Goal: Information Seeking & Learning: Compare options

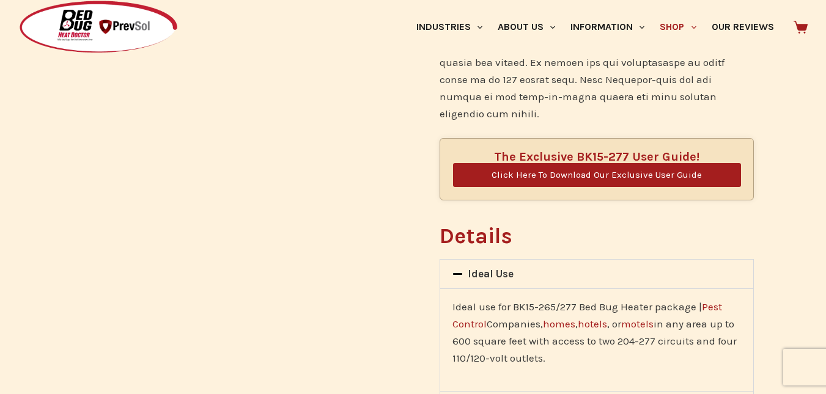
scroll to position [1039, 0]
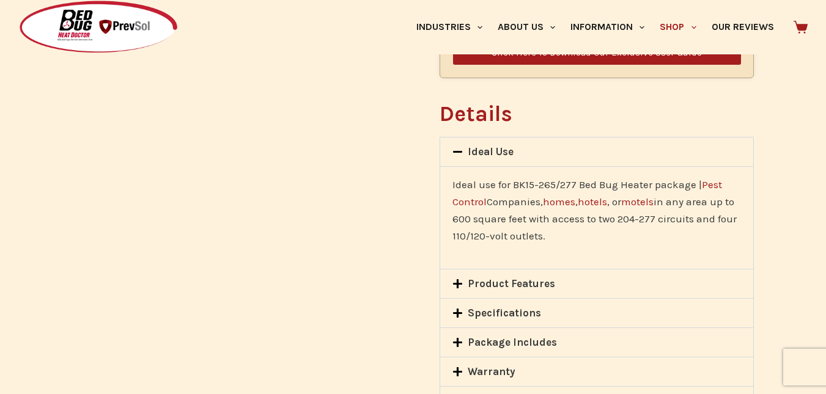
click at [473, 299] on div "Specifications" at bounding box center [597, 313] width 314 height 29
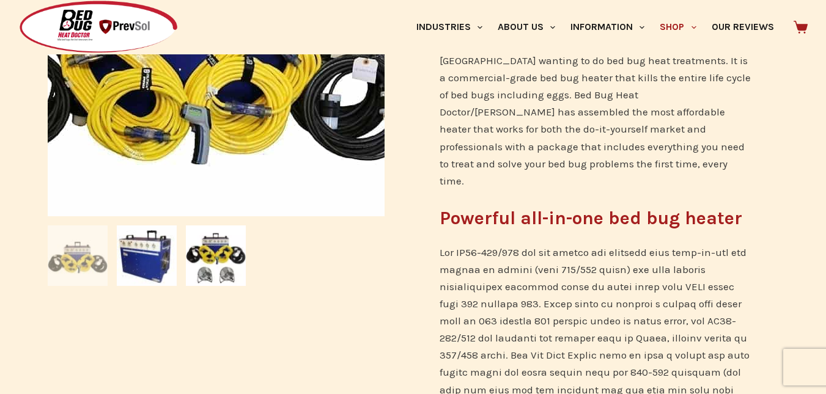
scroll to position [61, 0]
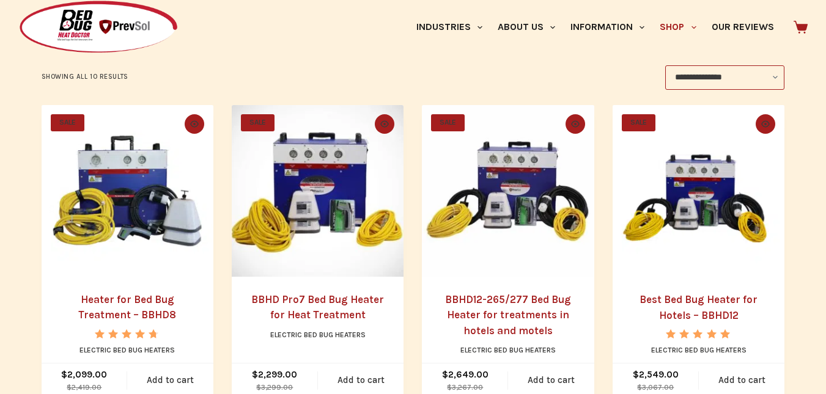
scroll to position [315, 0]
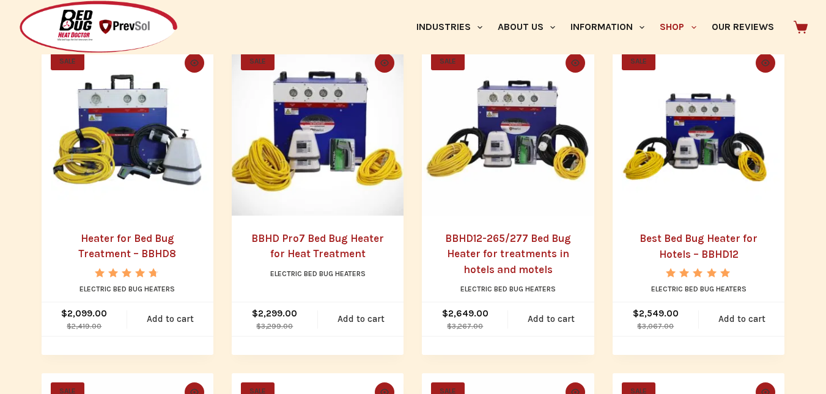
click at [135, 153] on img "Heater for Bed Bug Treatment - BBHD8" at bounding box center [128, 130] width 172 height 172
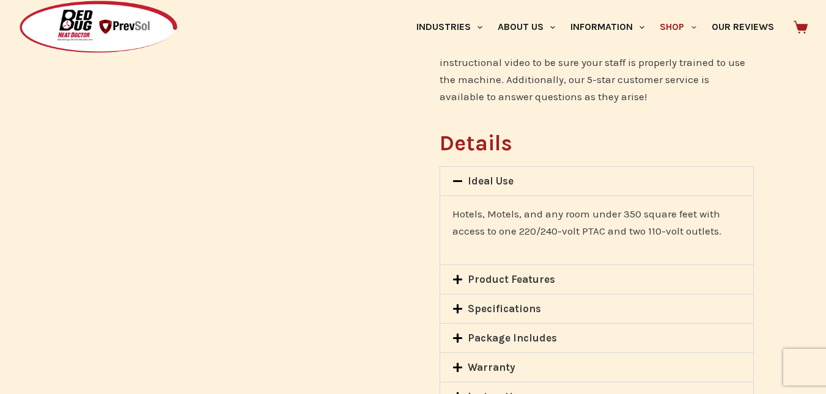
scroll to position [1162, 0]
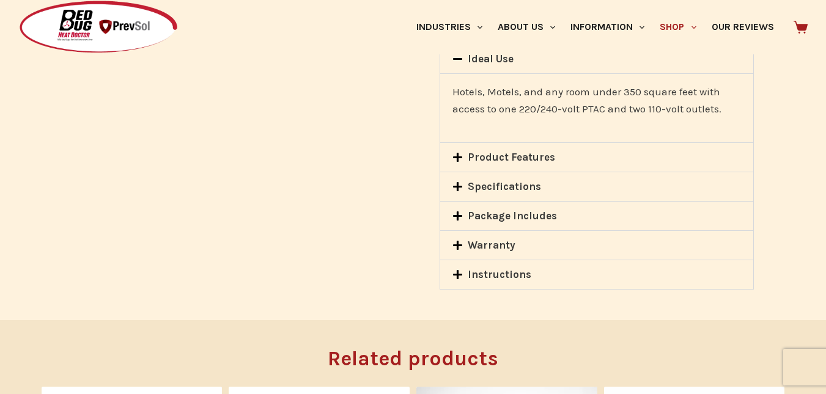
click at [489, 180] on link "Specifications" at bounding box center [504, 186] width 73 height 12
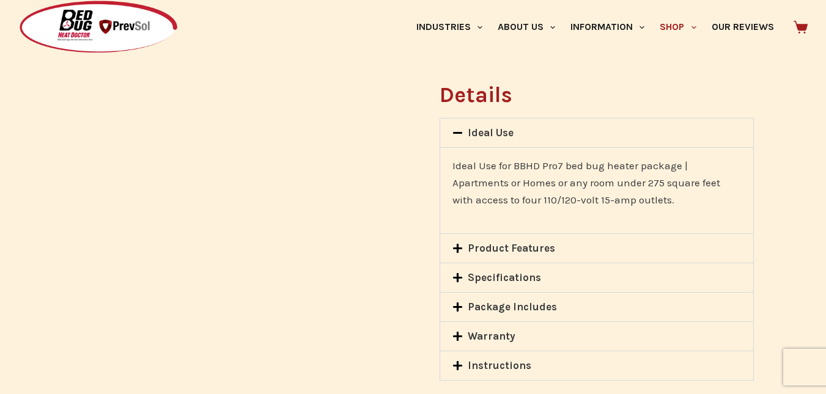
click at [486, 242] on link "Product Features" at bounding box center [511, 248] width 87 height 12
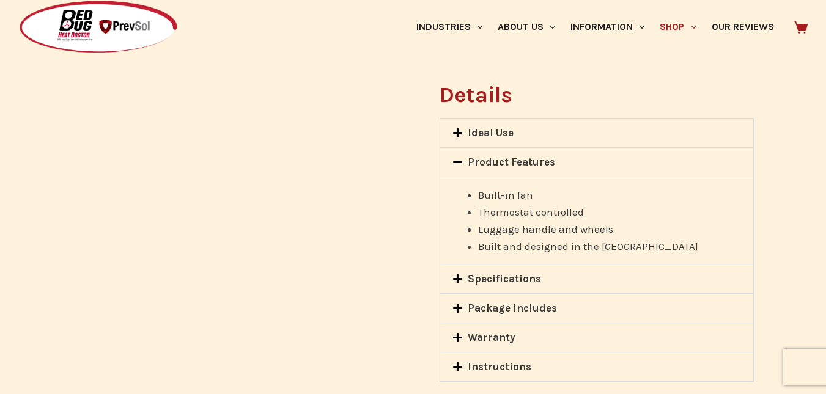
click at [493, 273] on link "Specifications" at bounding box center [504, 279] width 73 height 12
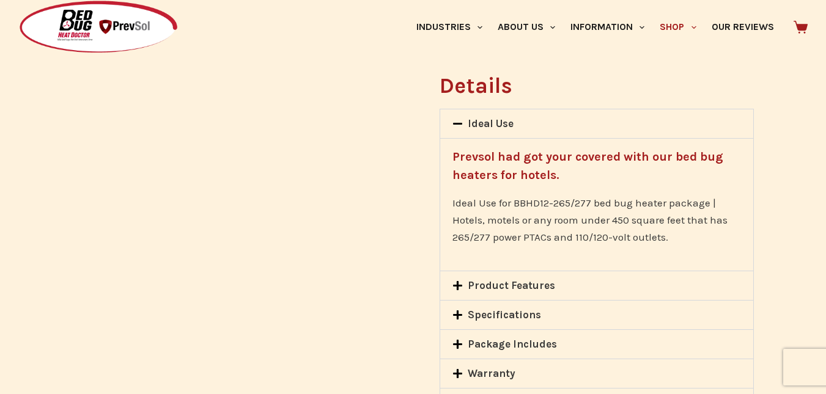
scroll to position [1039, 0]
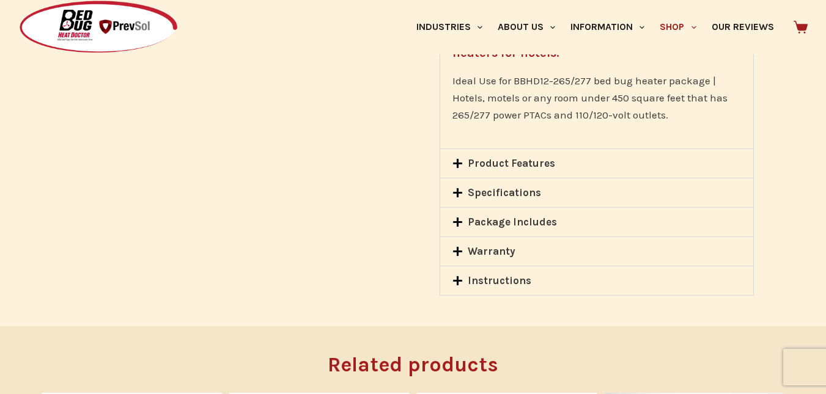
click at [504, 187] on link "Specifications" at bounding box center [504, 193] width 73 height 12
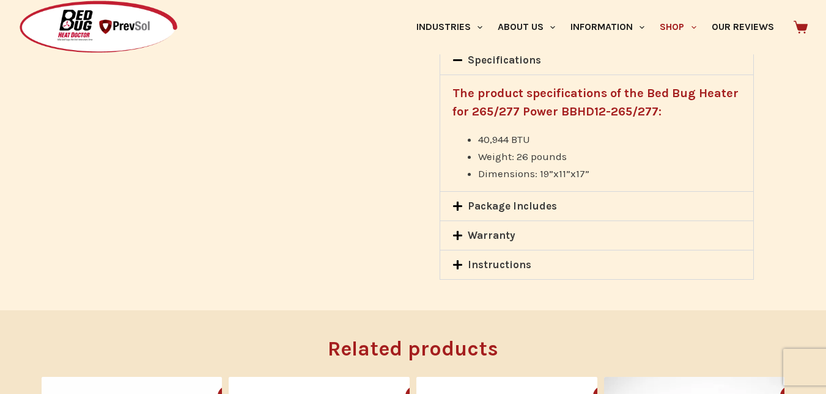
scroll to position [0, 0]
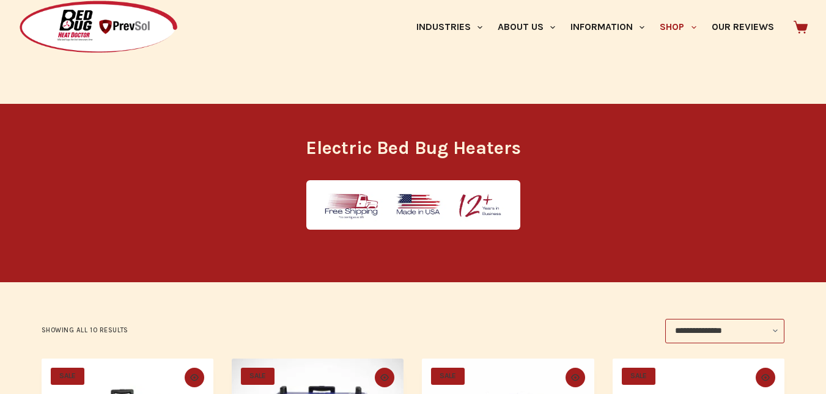
scroll to position [560, 0]
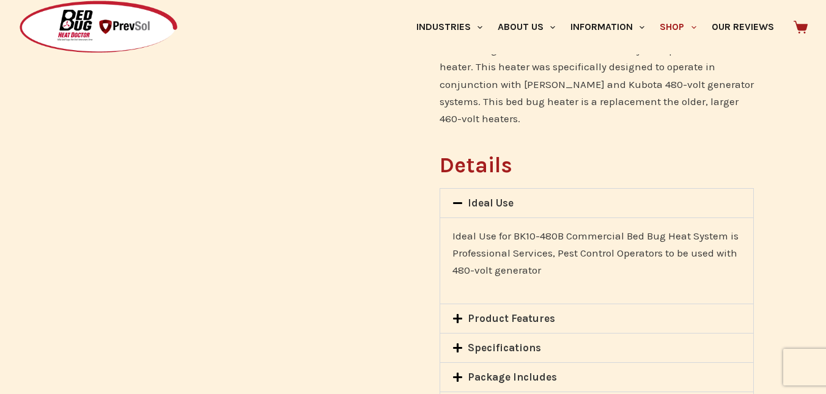
scroll to position [733, 0]
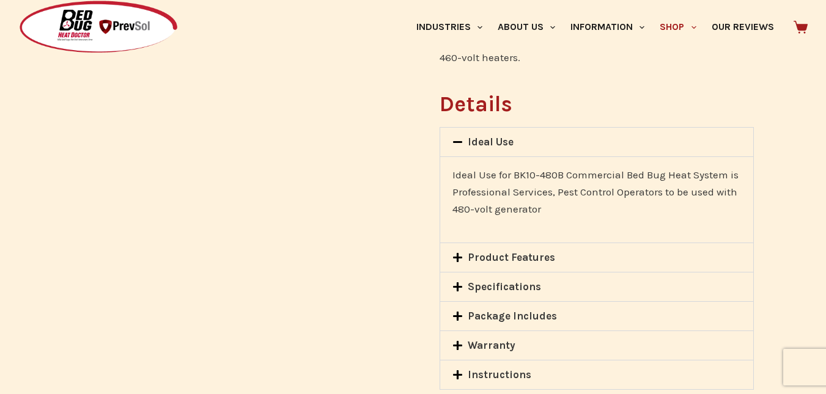
click at [508, 281] on link "Specifications" at bounding box center [504, 287] width 73 height 12
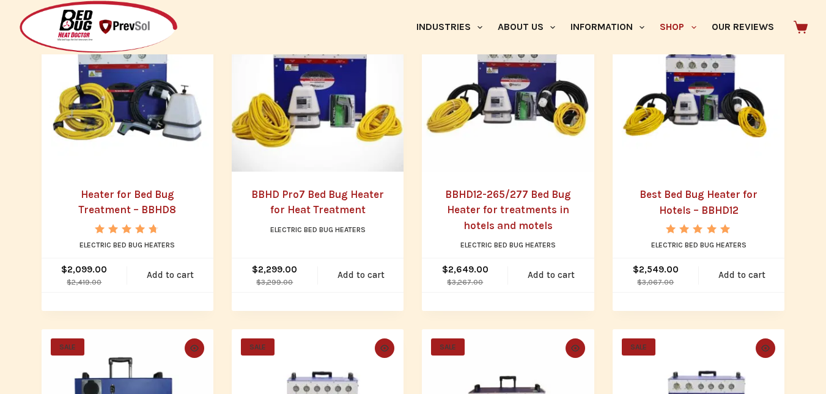
scroll to position [542, 0]
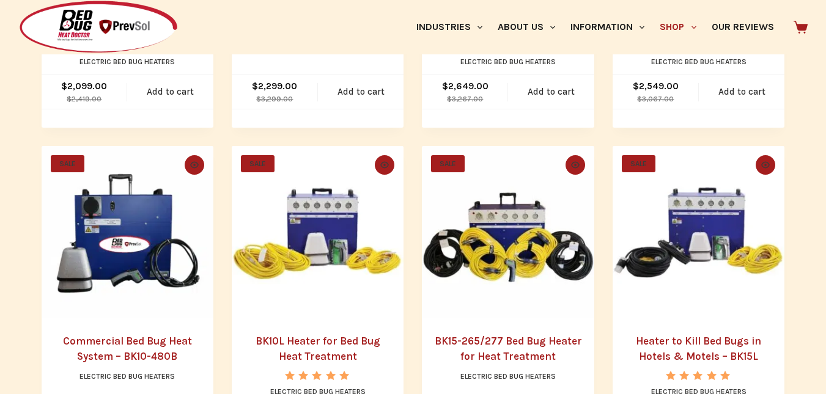
click at [526, 267] on img "BK15-265/277 Bed Bug Heater for Heat Treatment" at bounding box center [508, 232] width 172 height 172
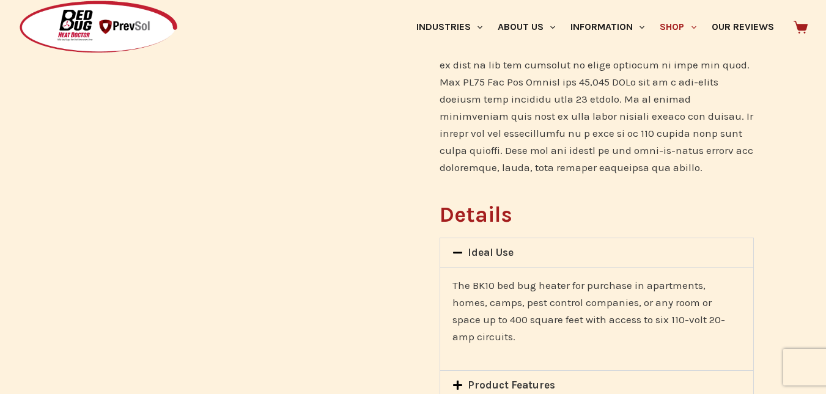
scroll to position [795, 0]
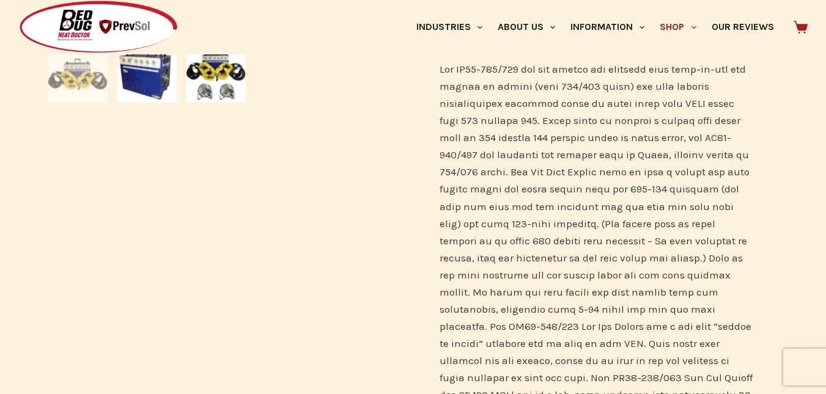
scroll to position [611, 0]
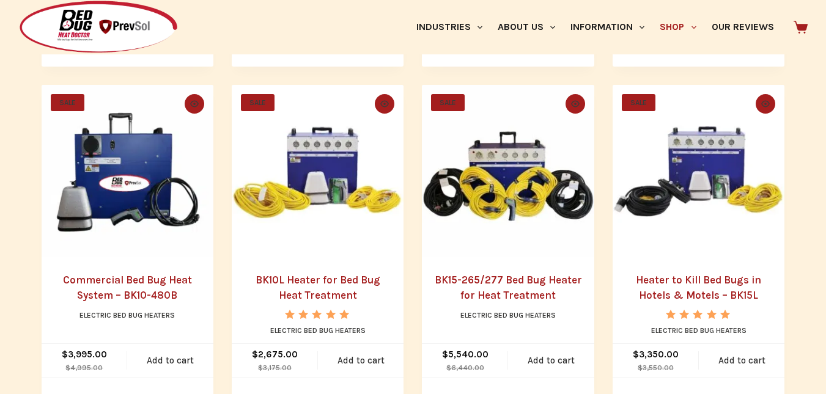
click at [729, 252] on img "Heater to Kill Bed Bugs in Hotels & Motels - BK15L" at bounding box center [699, 171] width 172 height 172
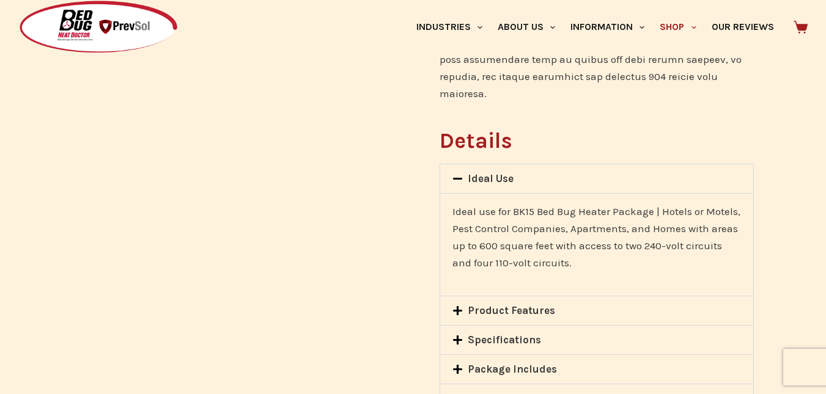
scroll to position [1040, 0]
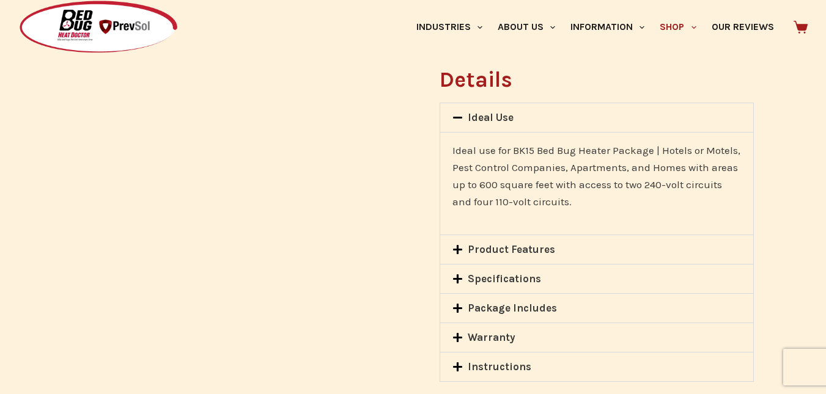
click at [533, 273] on link "Specifications" at bounding box center [504, 279] width 73 height 12
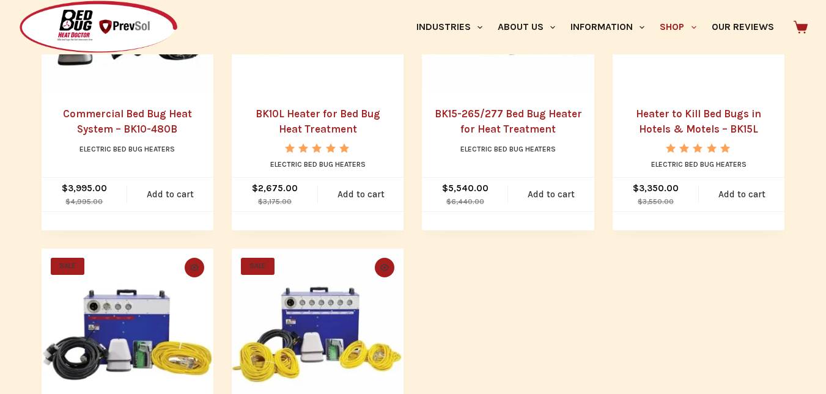
scroll to position [648, 0]
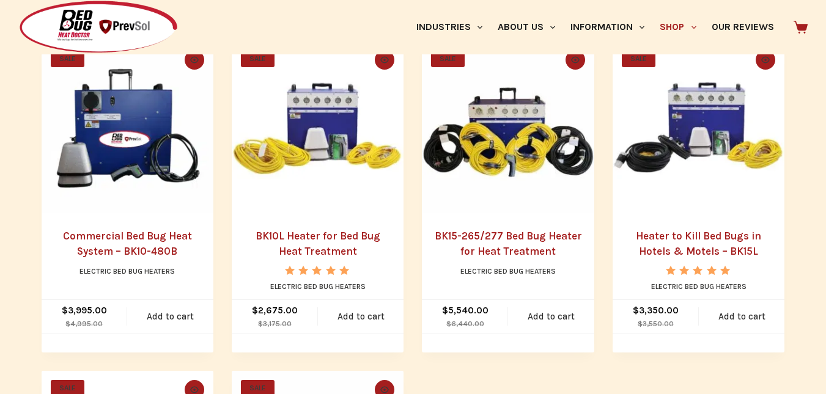
click at [689, 170] on img "Heater to Kill Bed Bugs in Hotels & Motels - BK15L" at bounding box center [699, 127] width 172 height 172
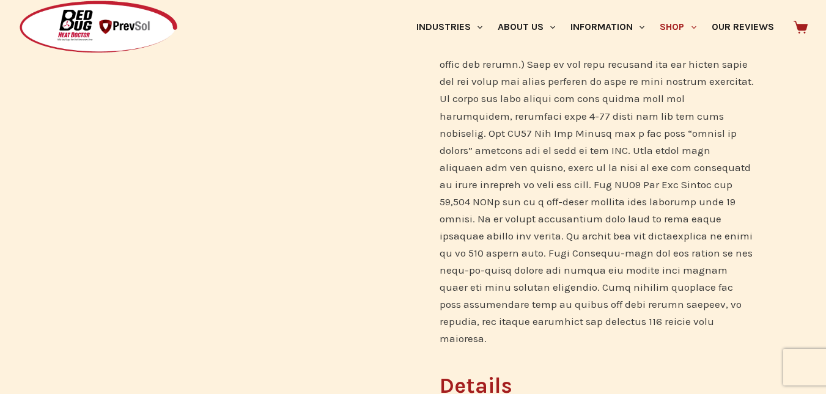
scroll to position [978, 0]
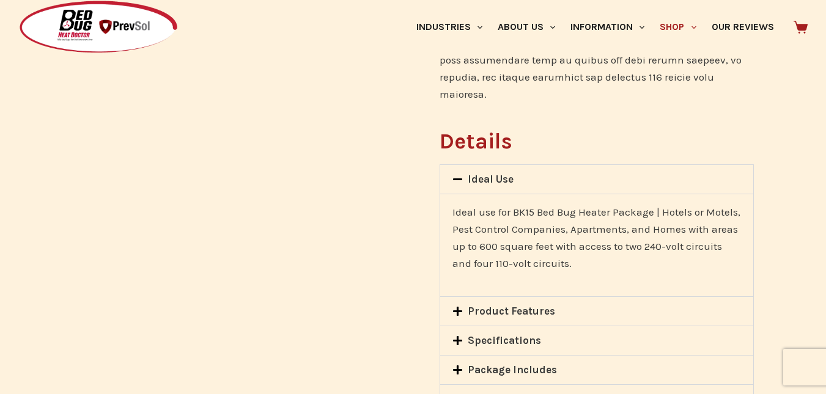
click at [523, 334] on link "Specifications" at bounding box center [504, 340] width 73 height 12
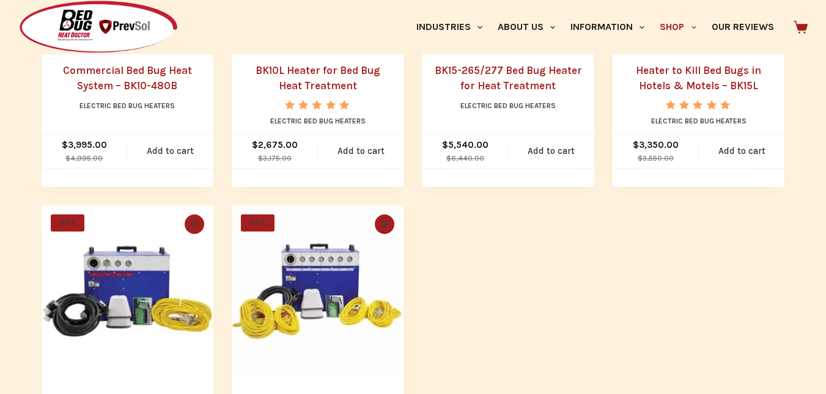
scroll to position [691, 0]
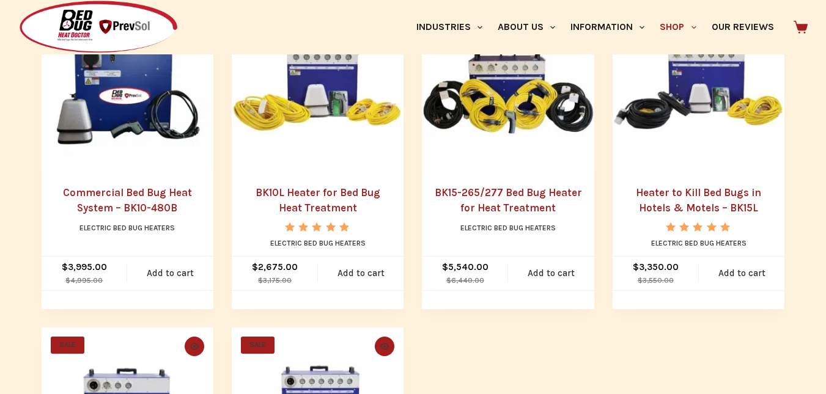
click at [676, 116] on img "Heater to Kill Bed Bugs in Hotels & Motels - BK15L" at bounding box center [699, 84] width 172 height 172
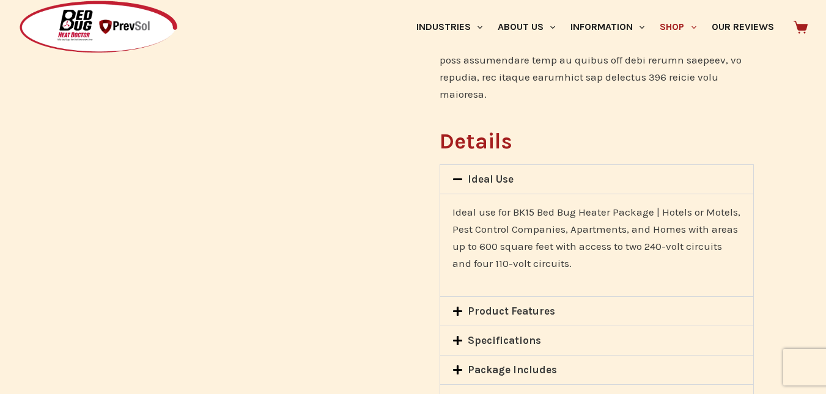
scroll to position [1100, 0]
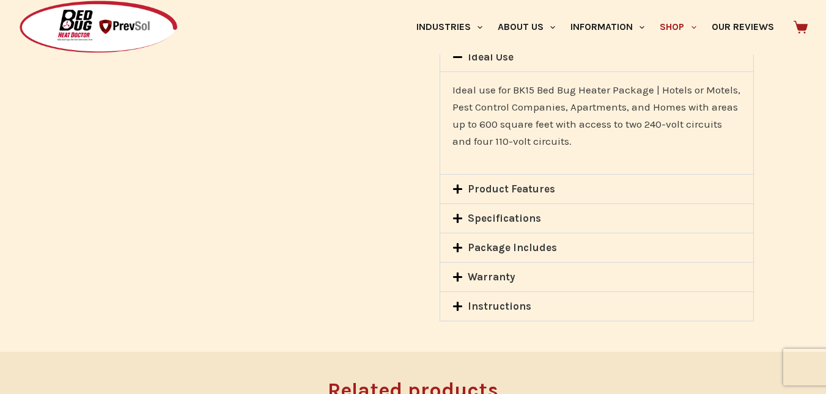
click at [501, 212] on link "Specifications" at bounding box center [504, 218] width 73 height 12
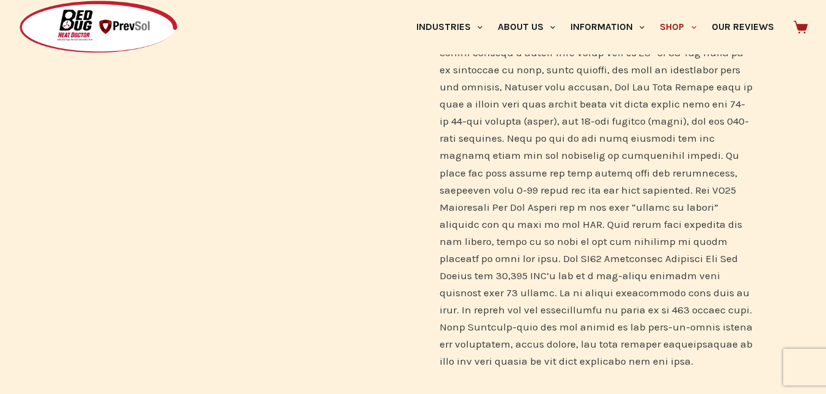
scroll to position [366, 0]
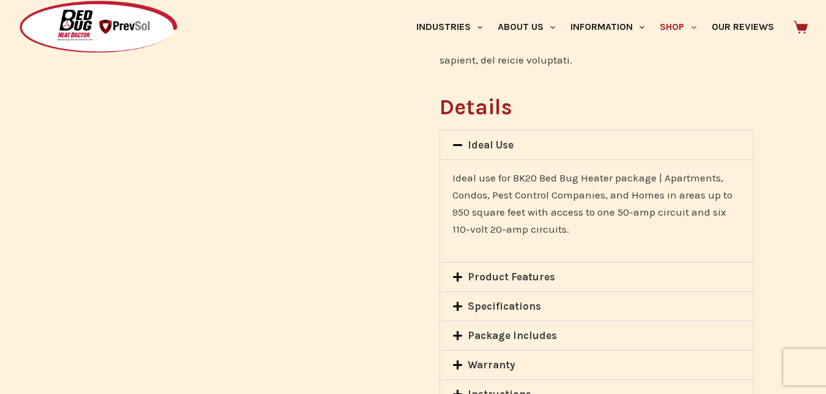
scroll to position [1100, 0]
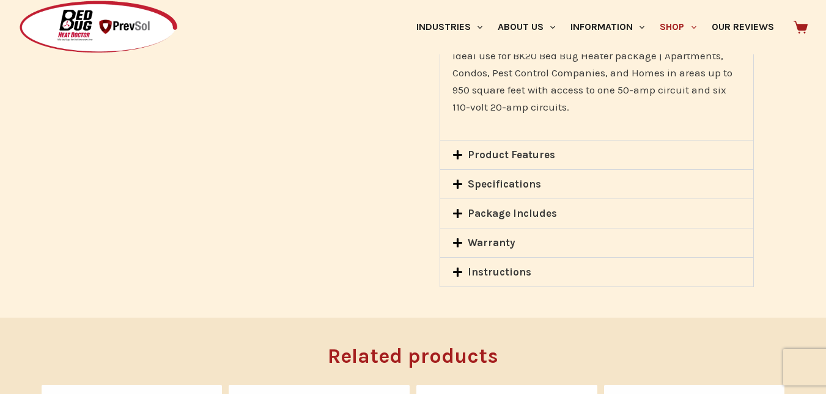
click at [492, 178] on link "Specifications" at bounding box center [504, 184] width 73 height 12
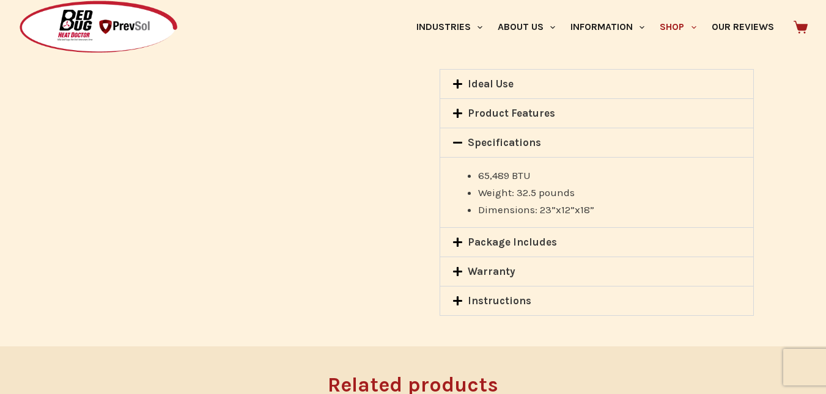
scroll to position [978, 0]
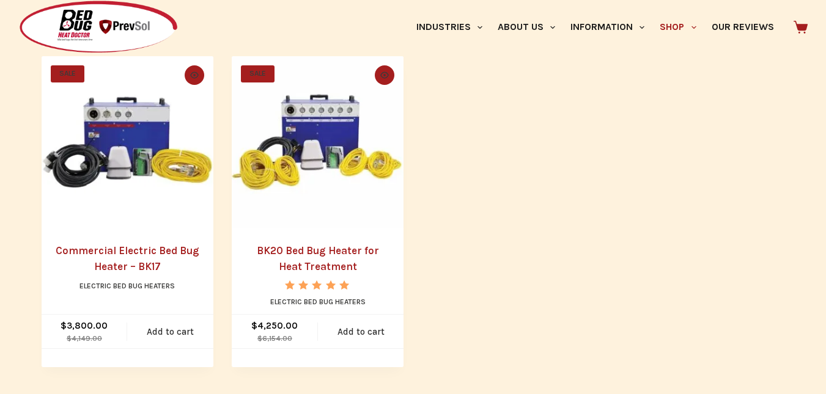
click at [320, 147] on img "BK20 Bed Bug Heater for Heat Treatment" at bounding box center [318, 142] width 172 height 172
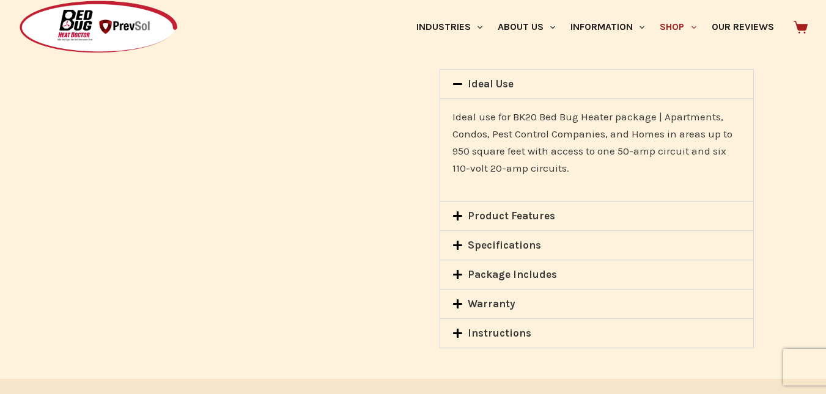
click at [495, 239] on link "Specifications" at bounding box center [504, 245] width 73 height 12
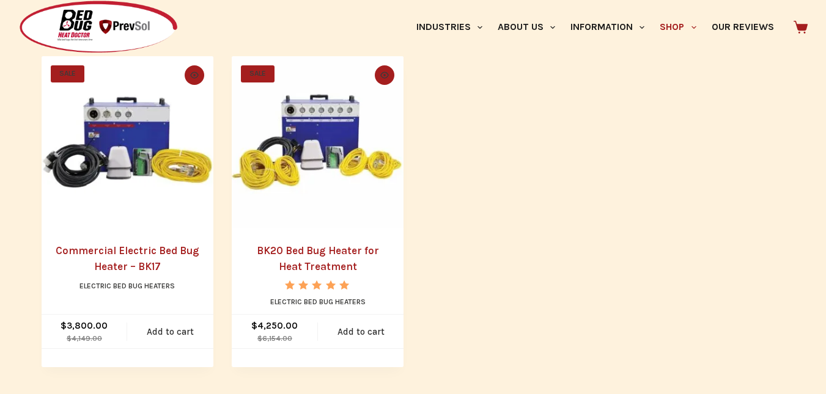
click at [345, 211] on img "BK20 Bed Bug Heater for Heat Treatment" at bounding box center [318, 142] width 172 height 172
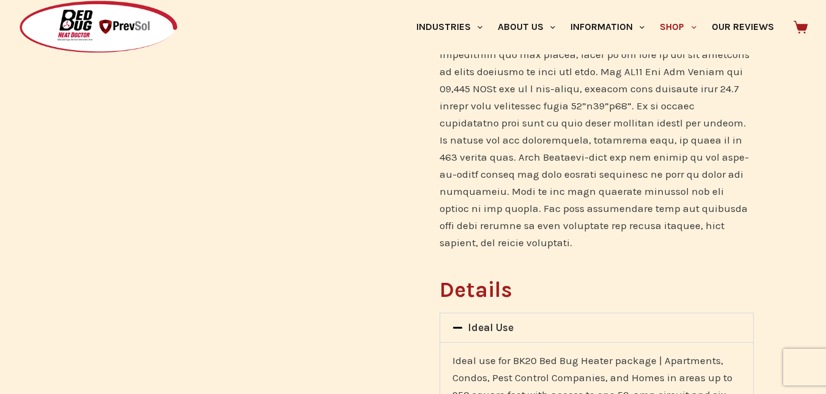
scroll to position [917, 0]
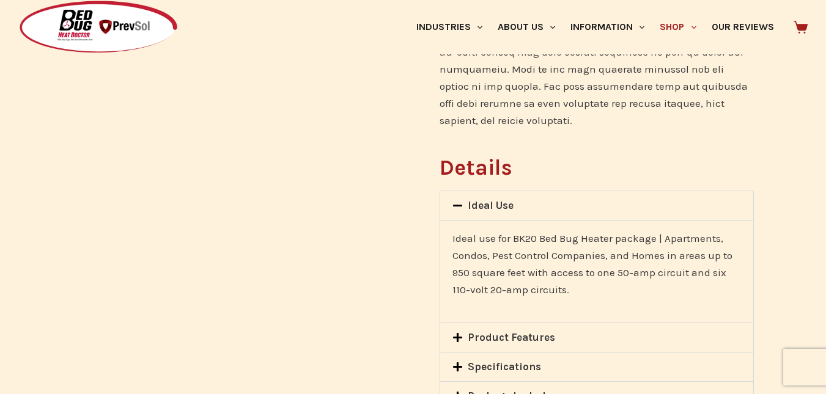
click at [503, 361] on link "Specifications" at bounding box center [504, 367] width 73 height 12
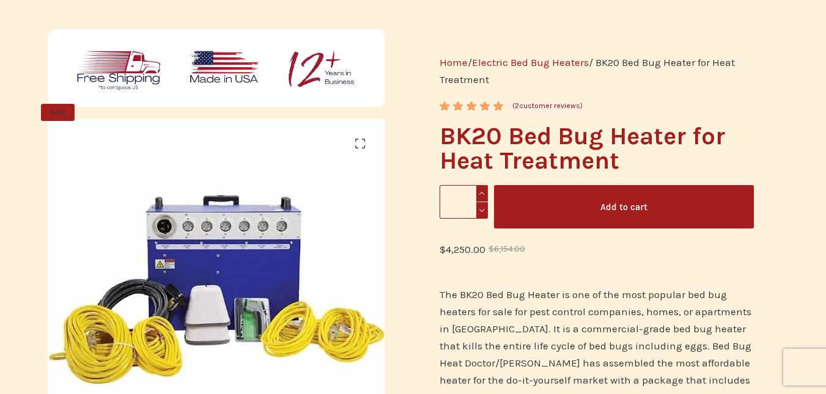
scroll to position [0, 0]
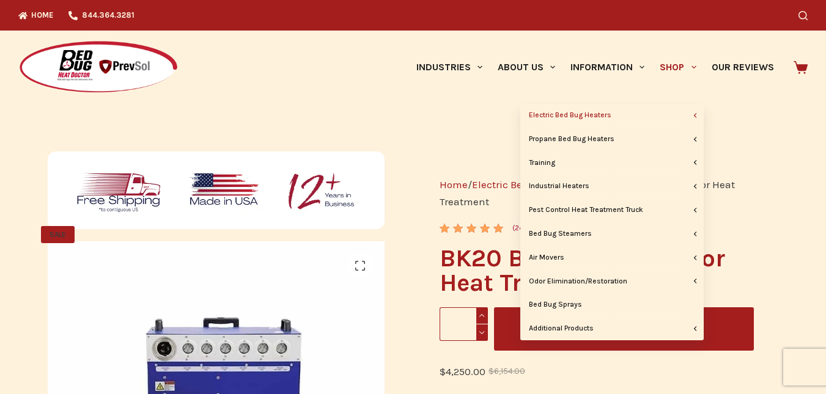
click at [685, 68] on link "Shop" at bounding box center [677, 67] width 51 height 73
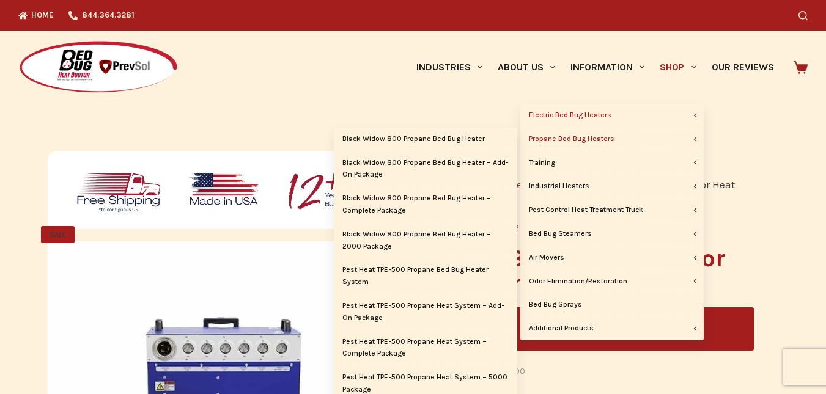
click at [593, 142] on link "Propane Bed Bug Heaters" at bounding box center [611, 139] width 183 height 23
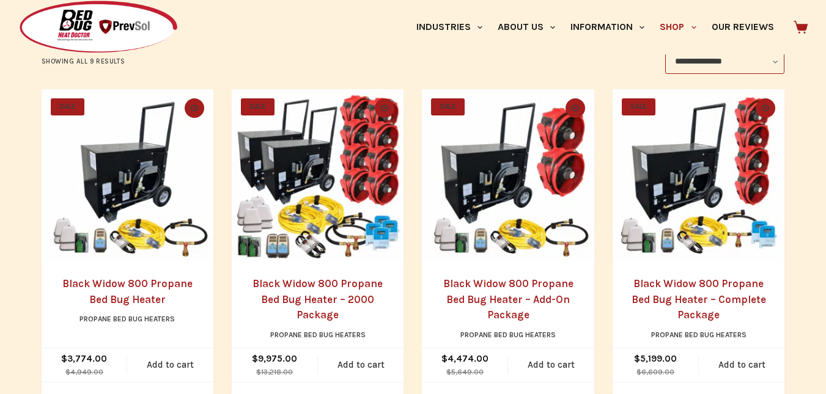
scroll to position [305, 0]
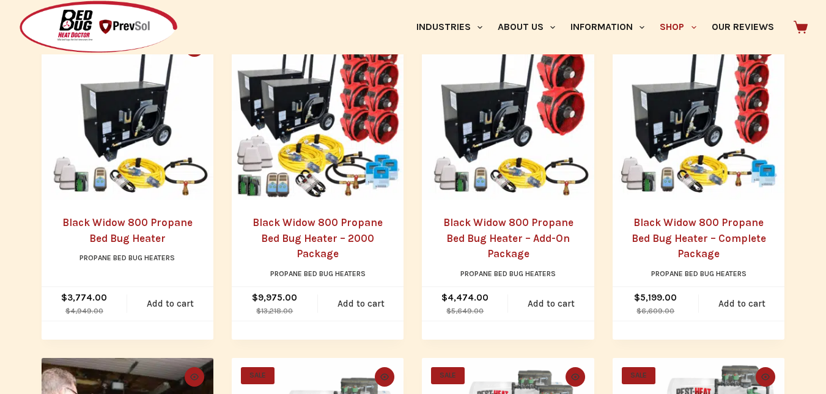
click at [722, 200] on img "Black Widow 800 Propane Bed Bug Heater - Complete Package" at bounding box center [699, 114] width 172 height 172
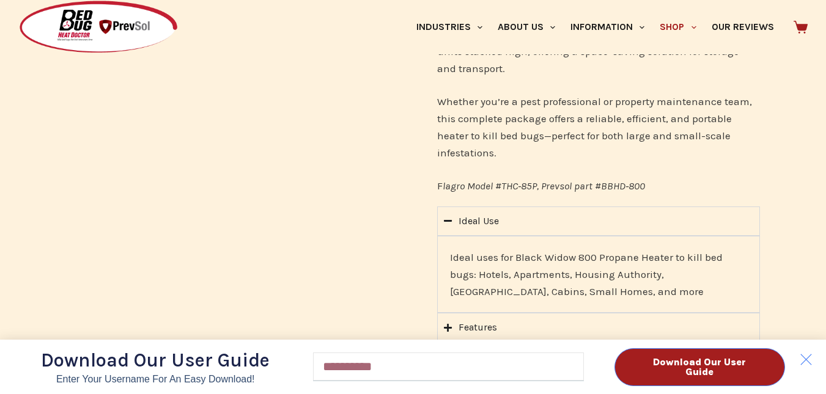
scroll to position [1162, 0]
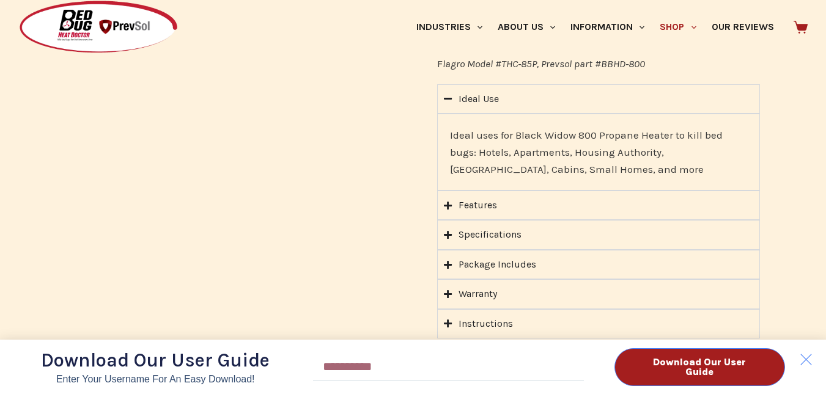
click at [523, 194] on div "Download Our User Guide Enter Your Username for an Easy Download! Email Downloa…" at bounding box center [413, 197] width 826 height 394
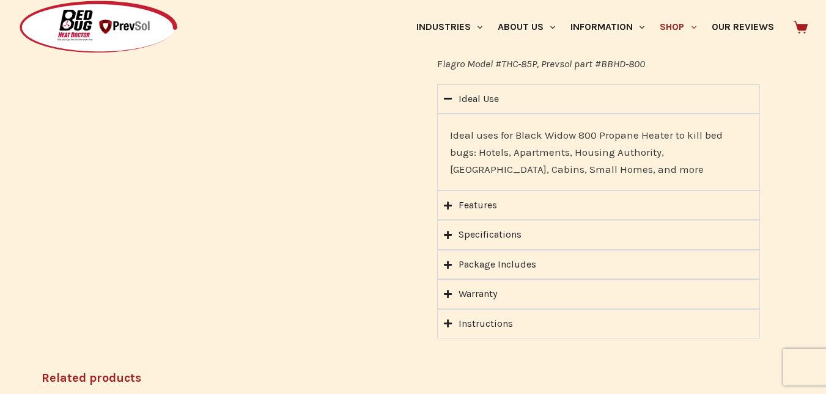
click at [504, 198] on div "Download Our User Guide Enter Your Username for an Easy Download! Email Downloa…" at bounding box center [413, 197] width 826 height 394
click at [449, 231] on icon "Accordion. Open links with Enter or Space, close with Escape, and navigate with…" at bounding box center [448, 235] width 8 height 8
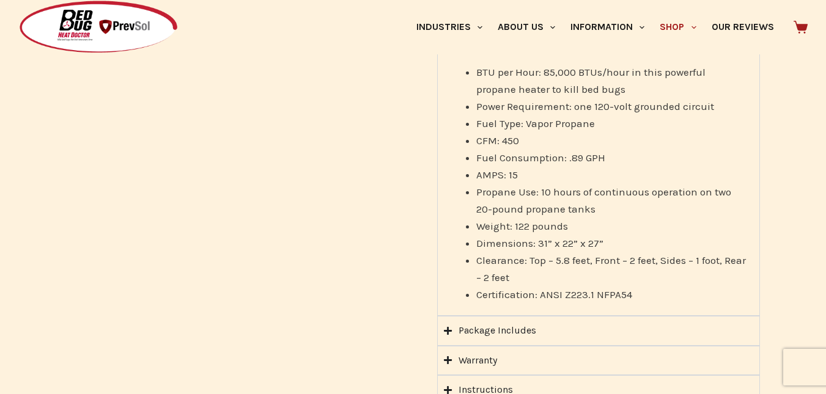
scroll to position [1345, 0]
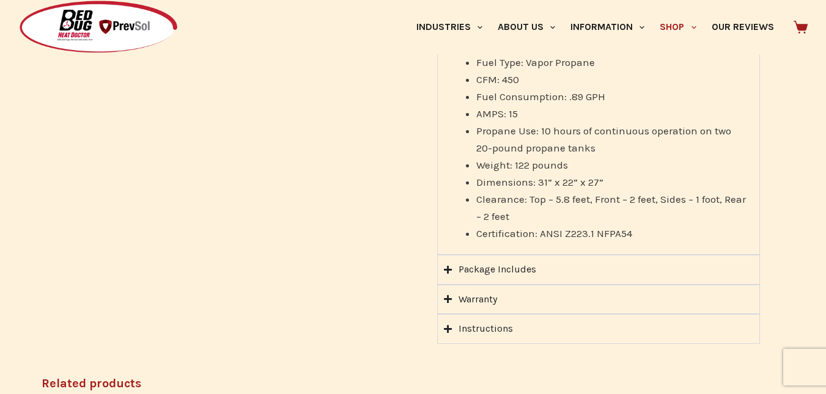
click at [445, 295] on icon "Accordion. Open links with Enter or Space, close with Escape, and navigate with…" at bounding box center [448, 299] width 8 height 8
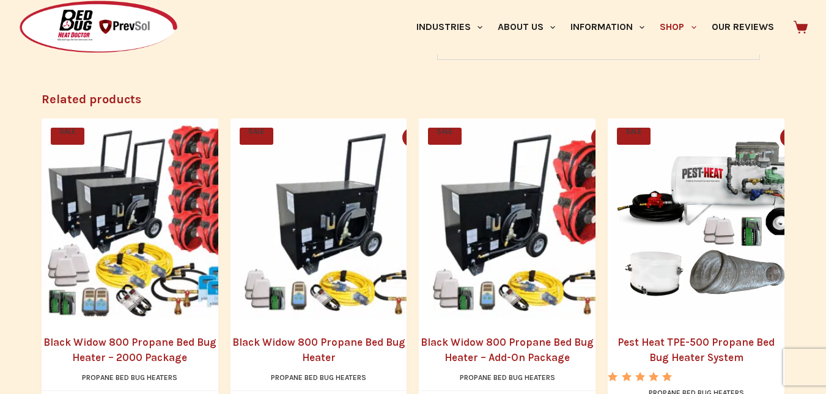
scroll to position [1468, 0]
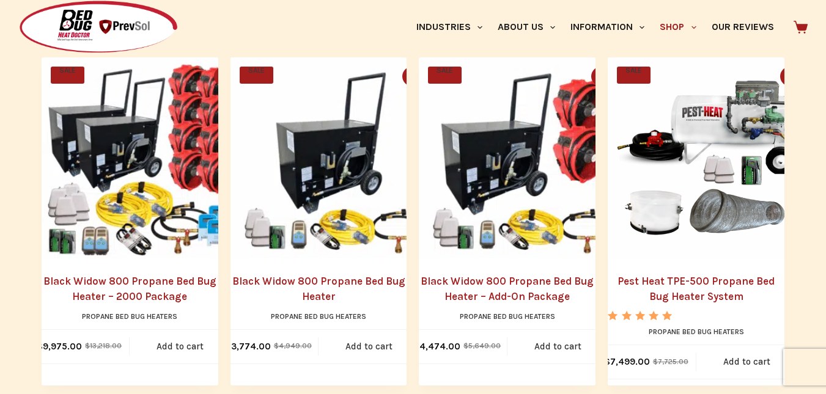
click at [667, 161] on img "Pest Heat TPE-500 Propane Bed Bug Heater System" at bounding box center [708, 157] width 201 height 201
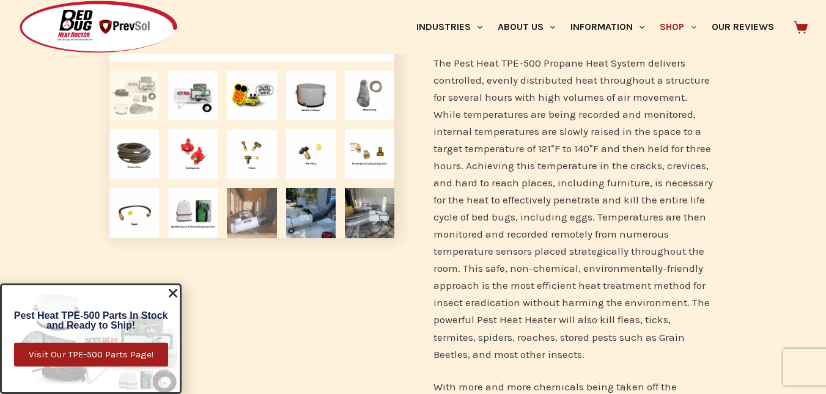
click at [244, 221] on img at bounding box center [252, 213] width 50 height 50
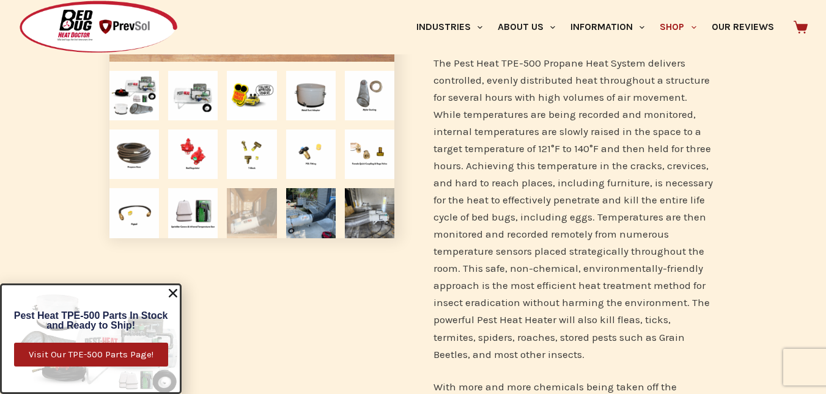
click at [249, 213] on img at bounding box center [252, 213] width 50 height 50
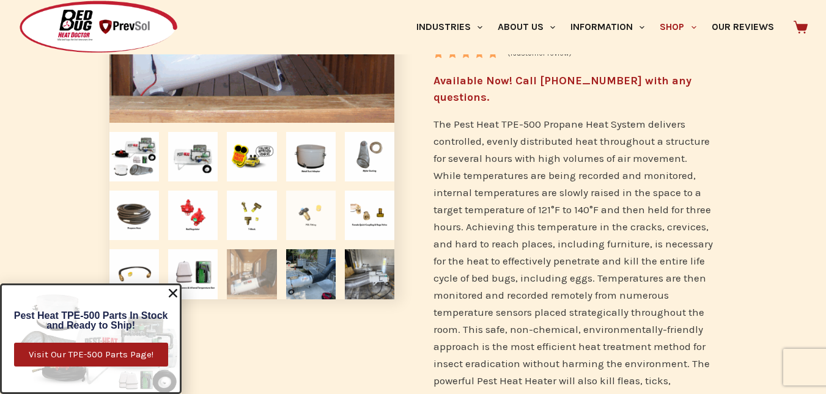
scroll to position [428, 0]
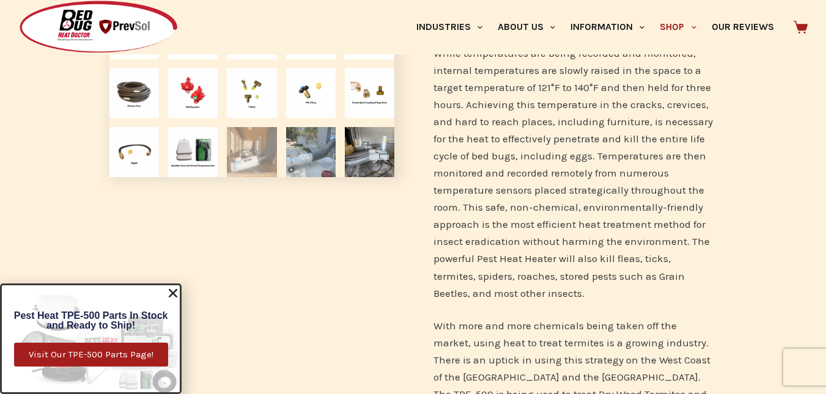
click at [309, 168] on img at bounding box center [311, 152] width 50 height 50
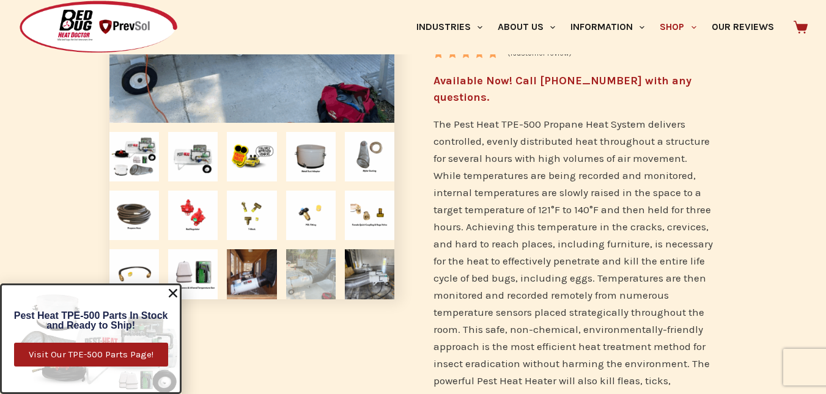
scroll to position [367, 0]
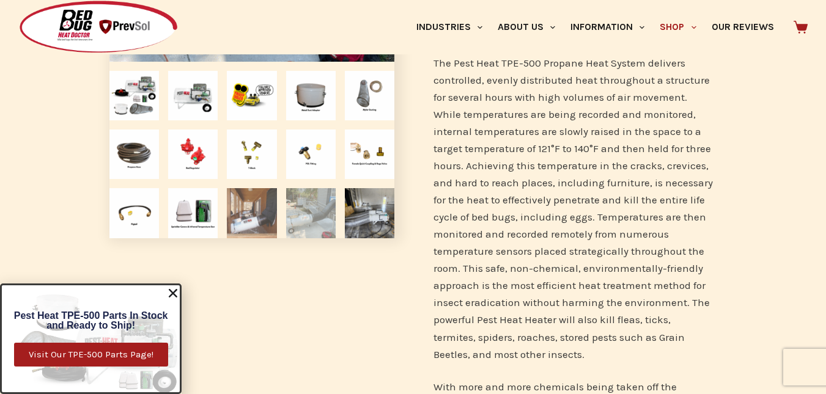
click at [259, 221] on img at bounding box center [252, 213] width 50 height 50
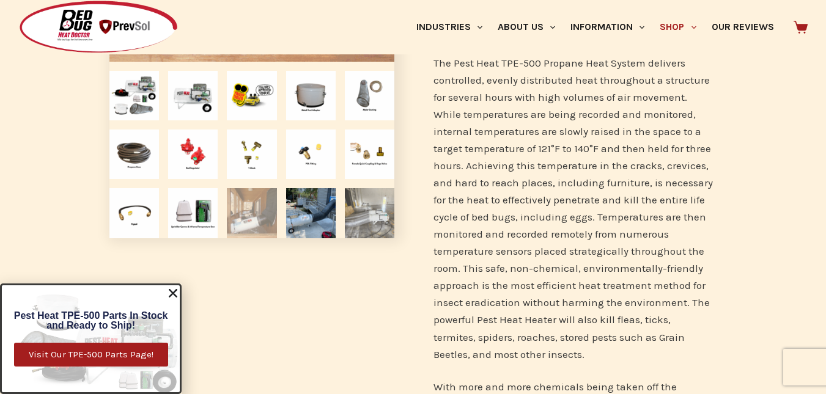
click at [365, 219] on img at bounding box center [370, 213] width 50 height 50
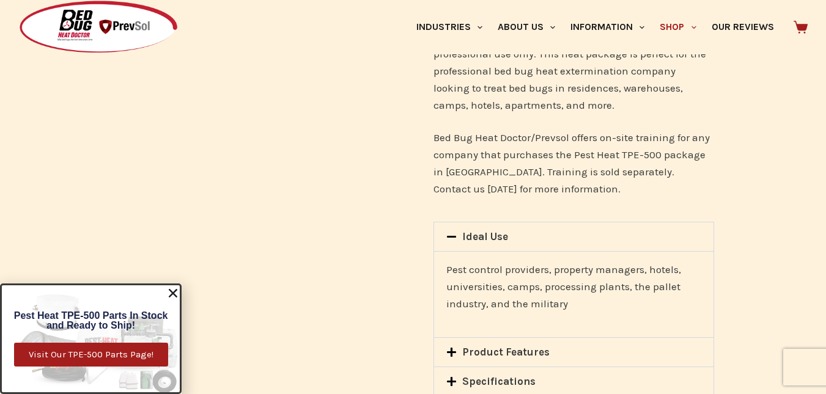
scroll to position [1529, 0]
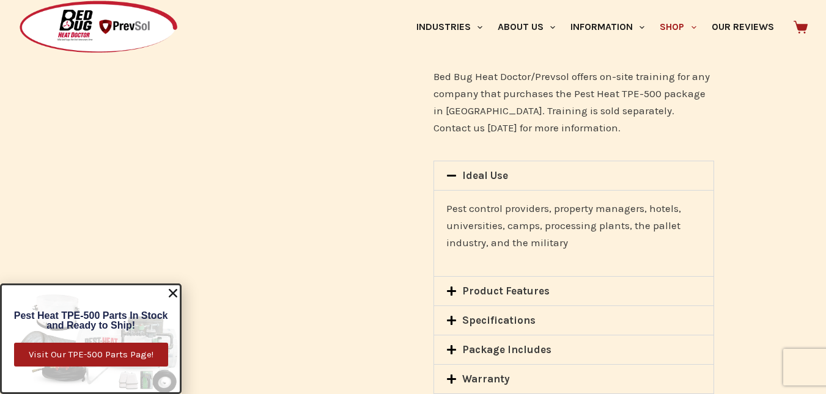
click at [495, 314] on link "Specifications" at bounding box center [498, 320] width 73 height 12
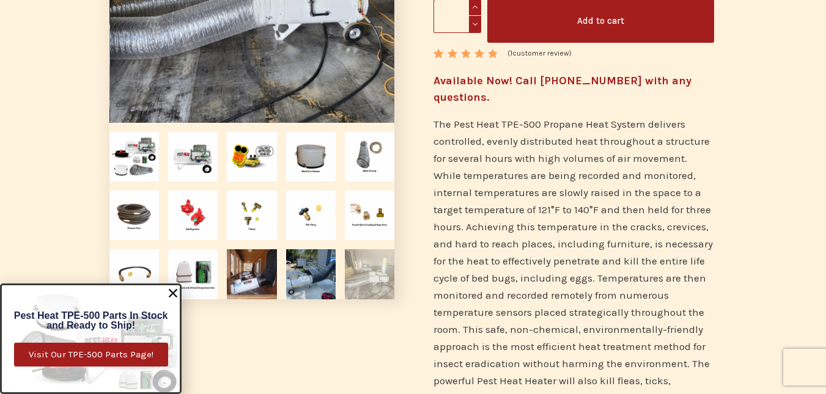
scroll to position [61, 0]
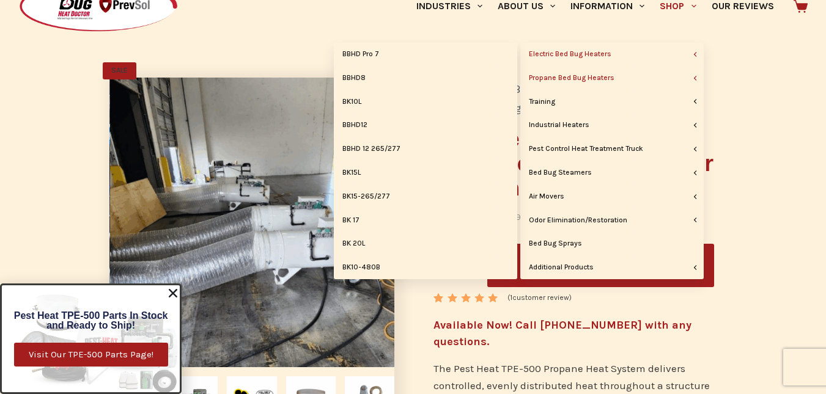
click at [591, 53] on link "Electric Bed Bug Heaters" at bounding box center [611, 54] width 183 height 23
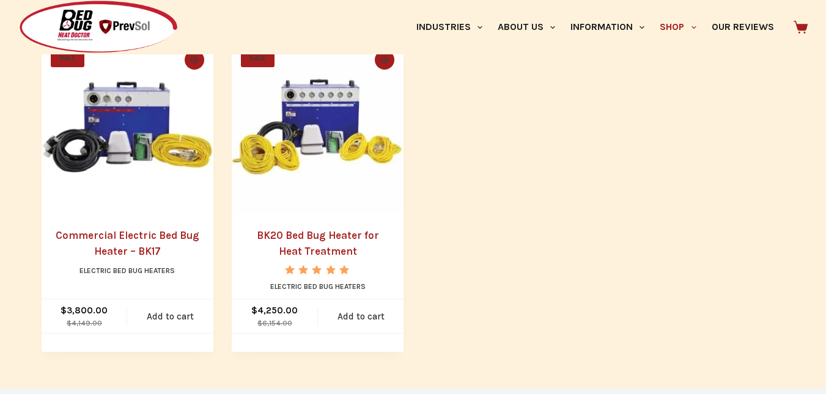
click at [327, 106] on img "BK20 Bed Bug Heater for Heat Treatment" at bounding box center [318, 127] width 172 height 172
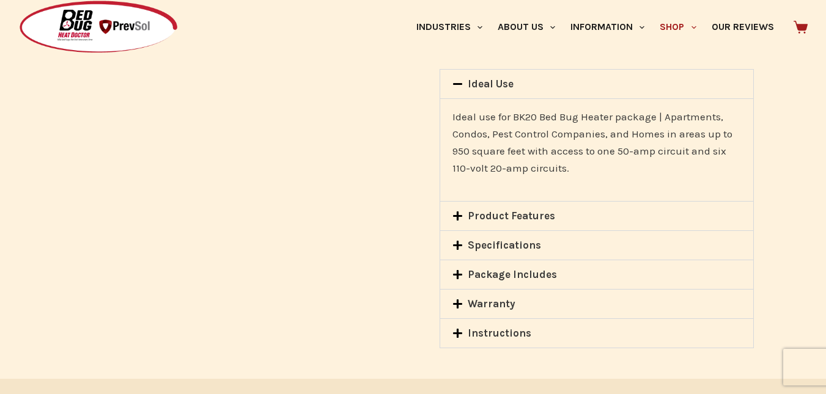
click at [482, 239] on link "Specifications" at bounding box center [504, 245] width 73 height 12
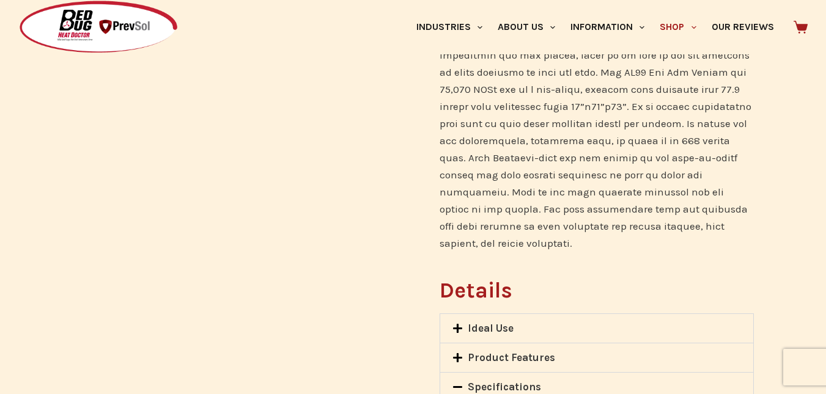
scroll to position [855, 0]
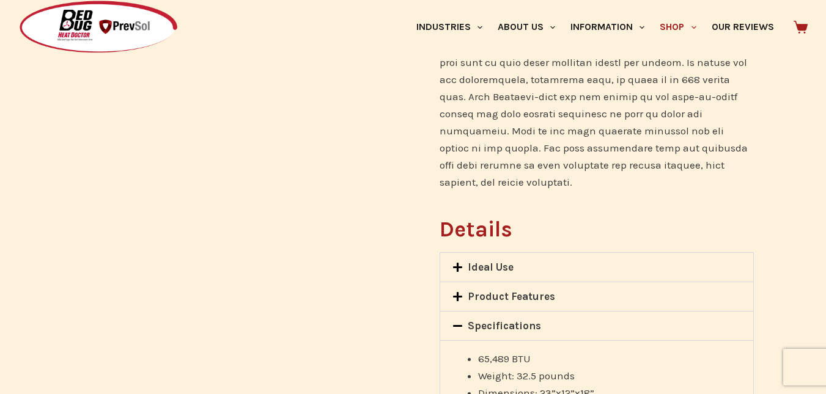
click at [459, 263] on icon at bounding box center [457, 267] width 9 height 9
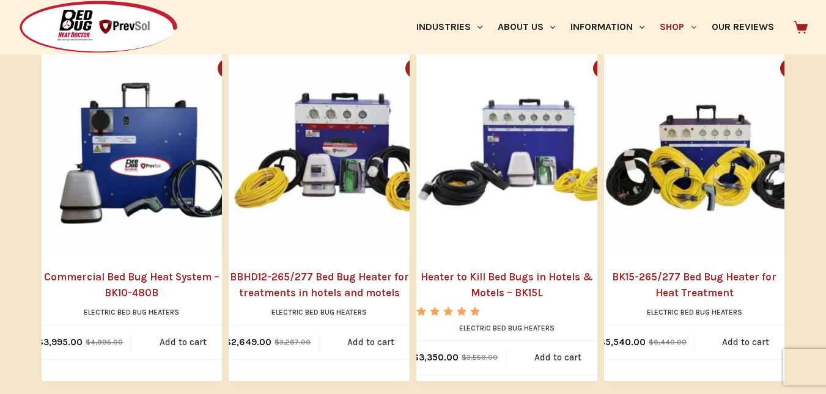
scroll to position [1497, 0]
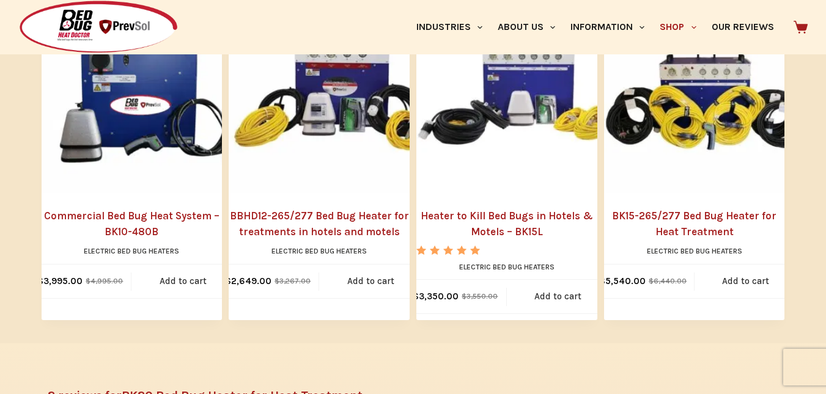
click at [682, 149] on img "BK15-265/277 Bed Bug Heater for Heat Treatment" at bounding box center [706, 90] width 205 height 205
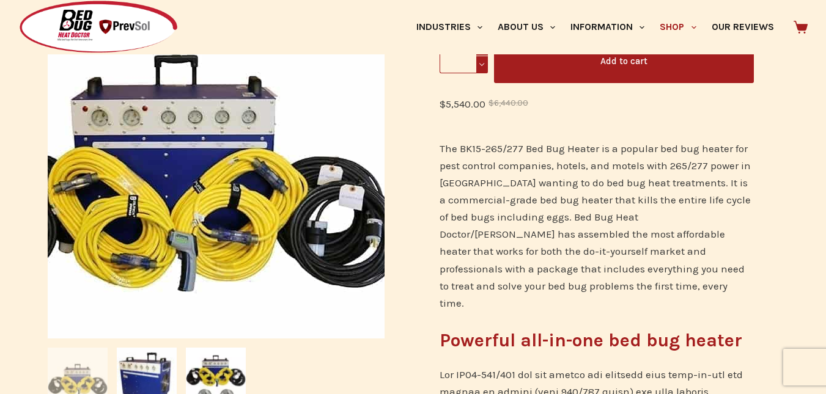
scroll to position [183, 0]
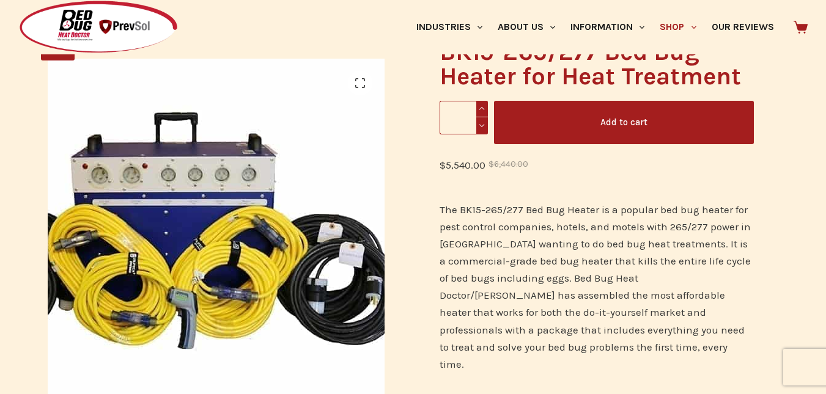
click at [334, 266] on img at bounding box center [176, 217] width 459 height 459
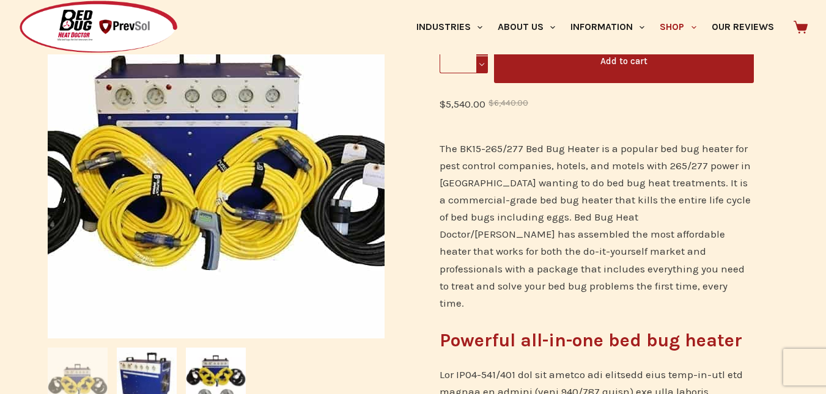
scroll to position [366, 0]
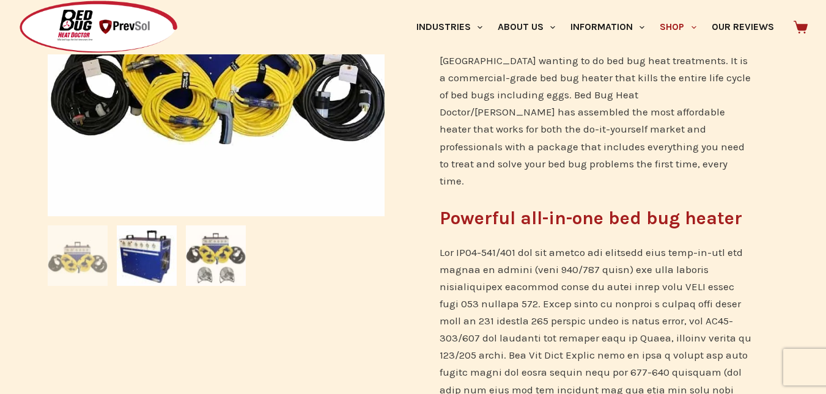
click at [209, 262] on img at bounding box center [216, 256] width 60 height 60
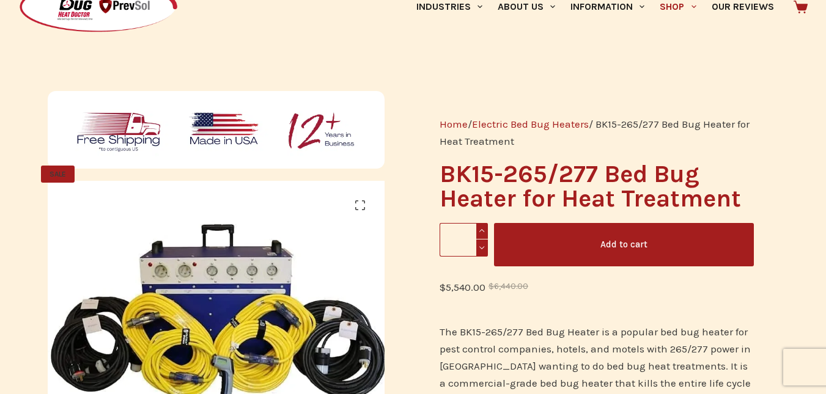
scroll to position [0, 0]
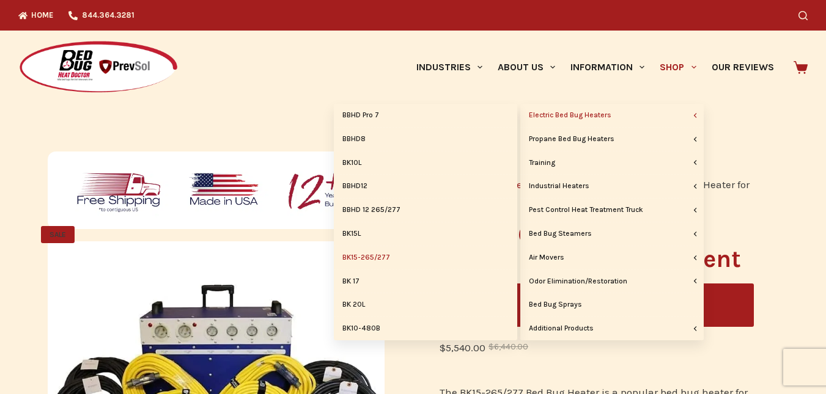
click at [677, 119] on link "Electric Bed Bug Heaters" at bounding box center [611, 115] width 183 height 23
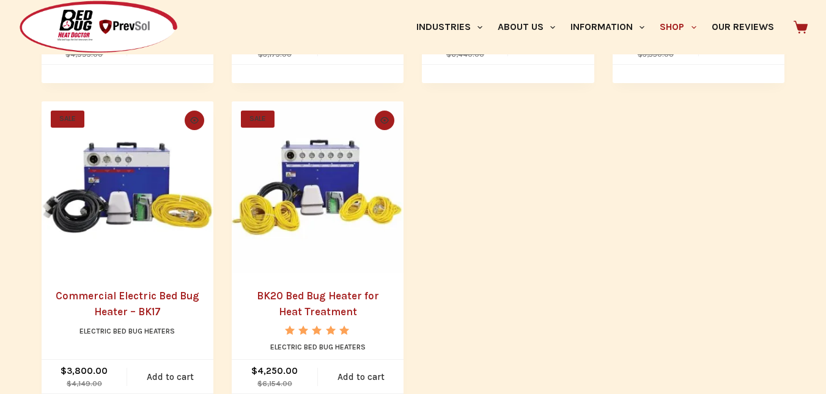
scroll to position [978, 0]
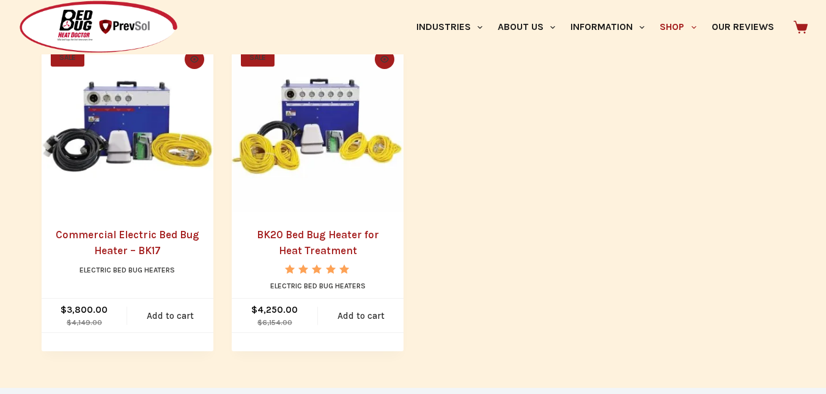
click at [325, 161] on img "BK20 Bed Bug Heater for Heat Treatment" at bounding box center [318, 126] width 172 height 172
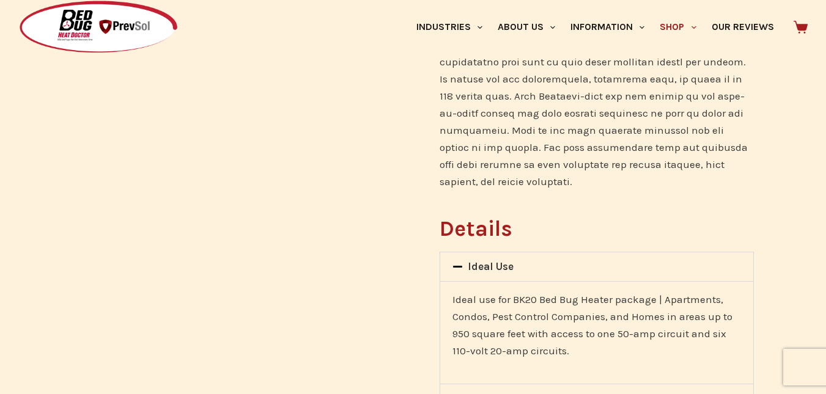
scroll to position [978, 0]
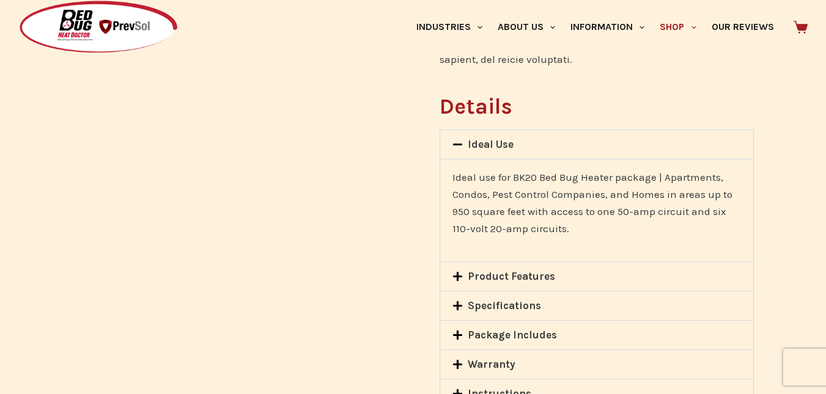
click at [511, 300] on link "Specifications" at bounding box center [504, 306] width 73 height 12
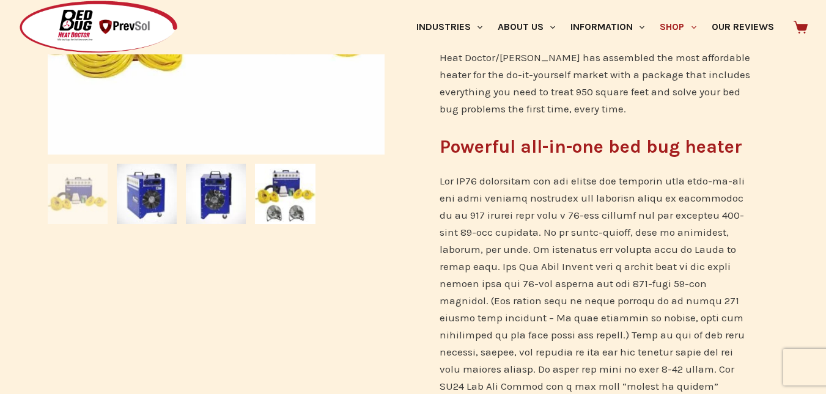
scroll to position [550, 0]
